Goal: Find specific page/section: Find specific page/section

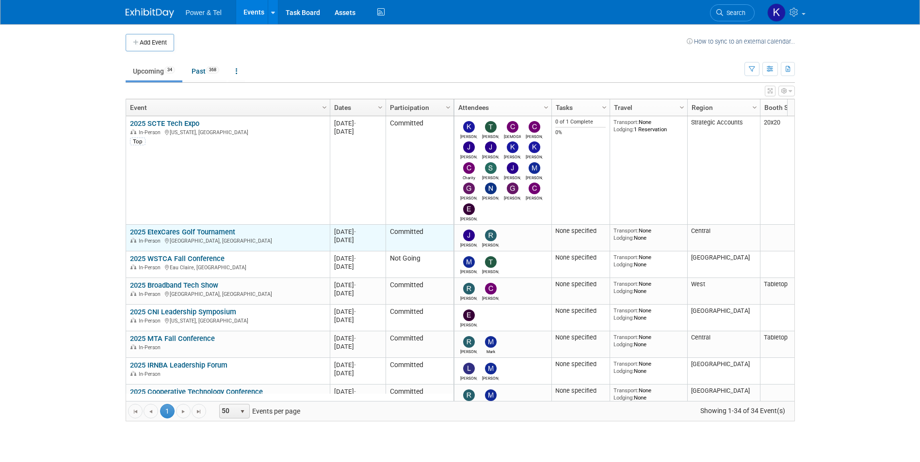
scroll to position [58, 0]
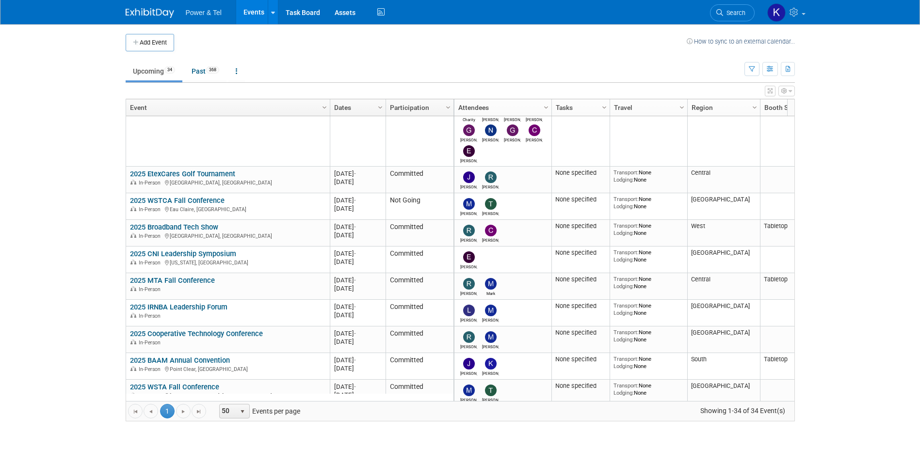
click at [741, 14] on span "Search" at bounding box center [734, 12] width 22 height 7
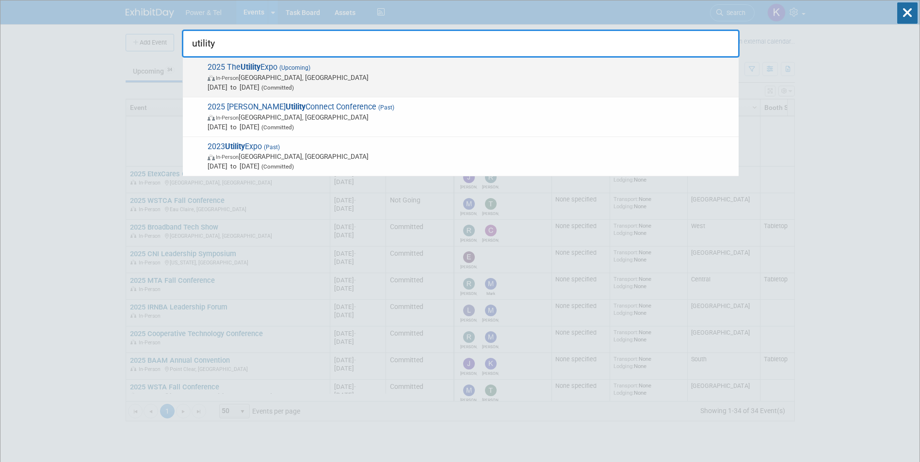
type input "utility"
click at [271, 67] on span "2025 The Utility Expo (Upcoming) In-Person [GEOGRAPHIC_DATA], [GEOGRAPHIC_DATA]…" at bounding box center [469, 78] width 529 height 30
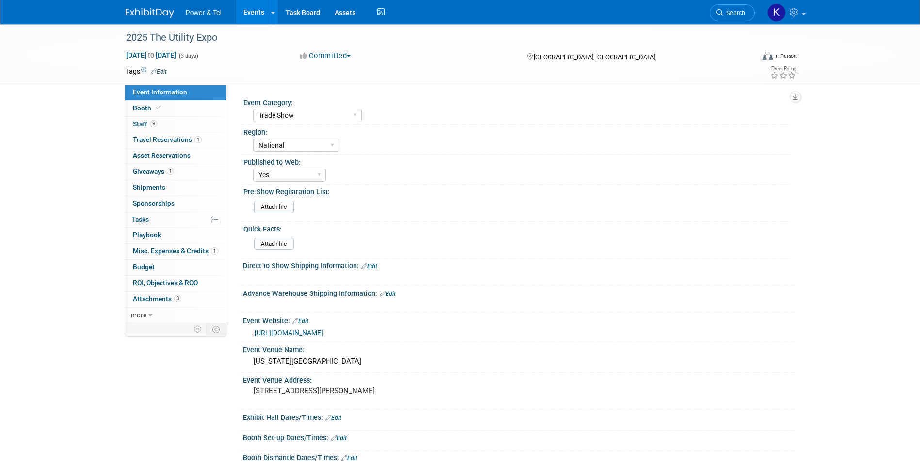
select select "Trade Show"
select select "National"
select select "Yes"
click at [138, 127] on span "Staff 9" at bounding box center [145, 124] width 24 height 8
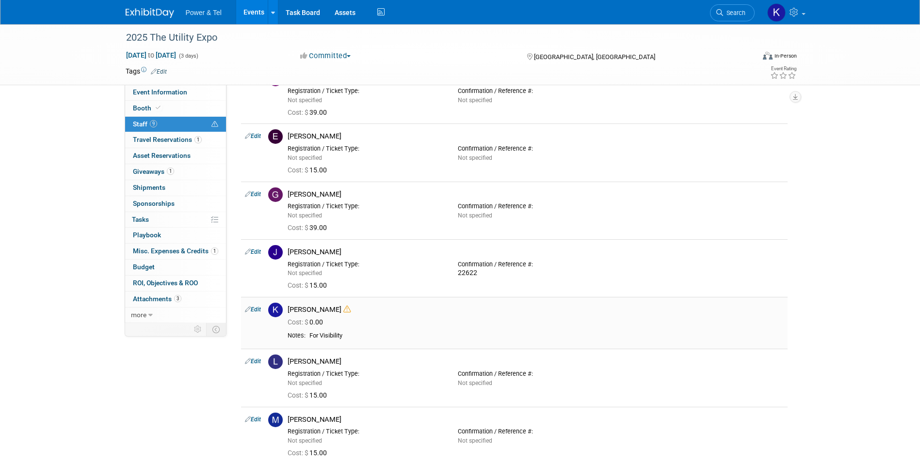
scroll to position [145, 0]
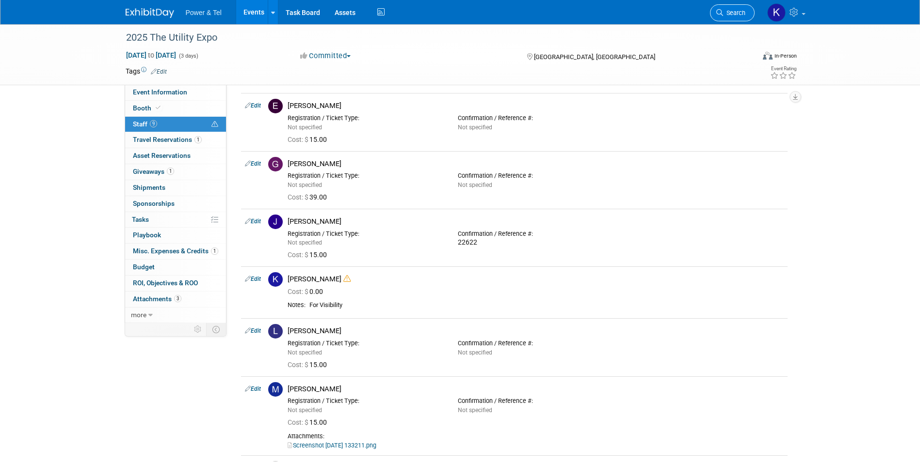
click at [733, 12] on span "Search" at bounding box center [734, 12] width 22 height 7
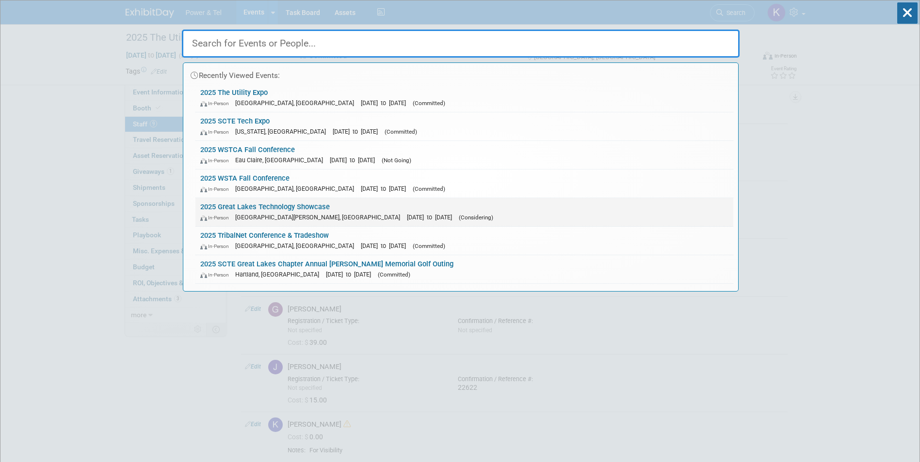
click at [299, 206] on link "2025 Great Lakes Technology Showcase In-Person Fort Wayne, IN Oct 27, 2025 to O…" at bounding box center [464, 212] width 538 height 28
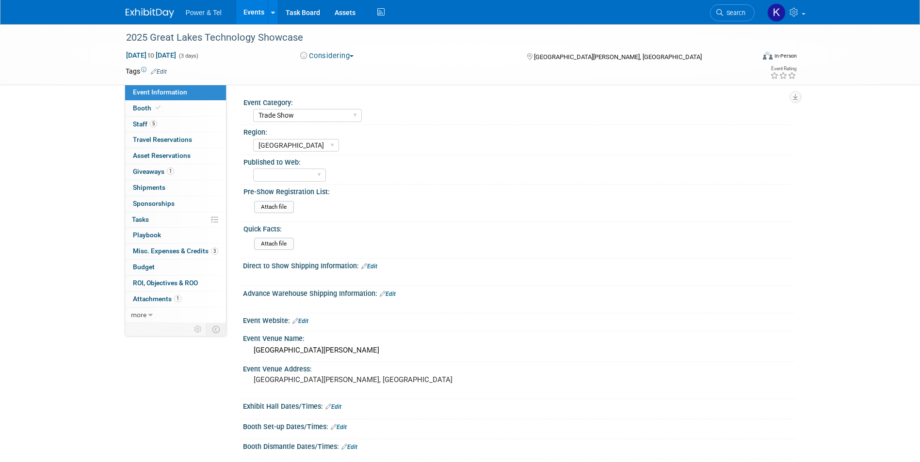
select select "Trade Show"
select select "[GEOGRAPHIC_DATA]"
click at [138, 123] on span "Staff 5" at bounding box center [145, 124] width 24 height 8
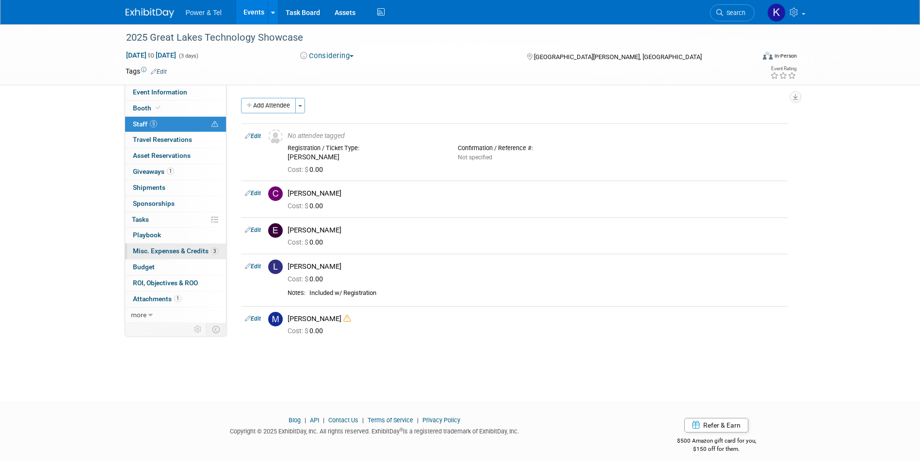
click at [162, 248] on span "Misc. Expenses & Credits 3" at bounding box center [175, 251] width 85 height 8
